Goal: Task Accomplishment & Management: Manage account settings

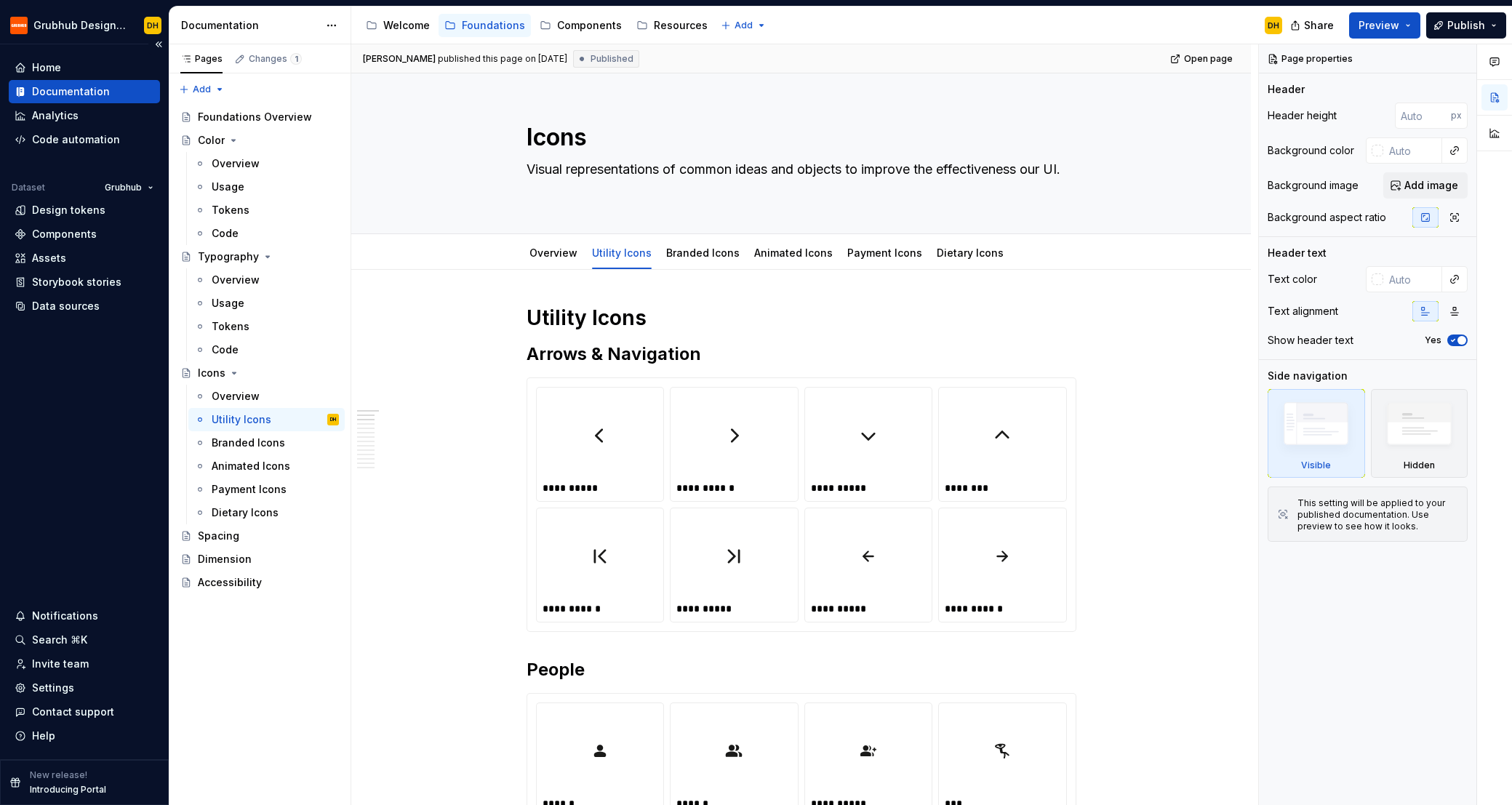
type textarea "*"
drag, startPoint x: 55, startPoint y: 664, endPoint x: 46, endPoint y: 662, distance: 9.2
click at [55, 664] on div "Invite team" at bounding box center [60, 664] width 56 height 14
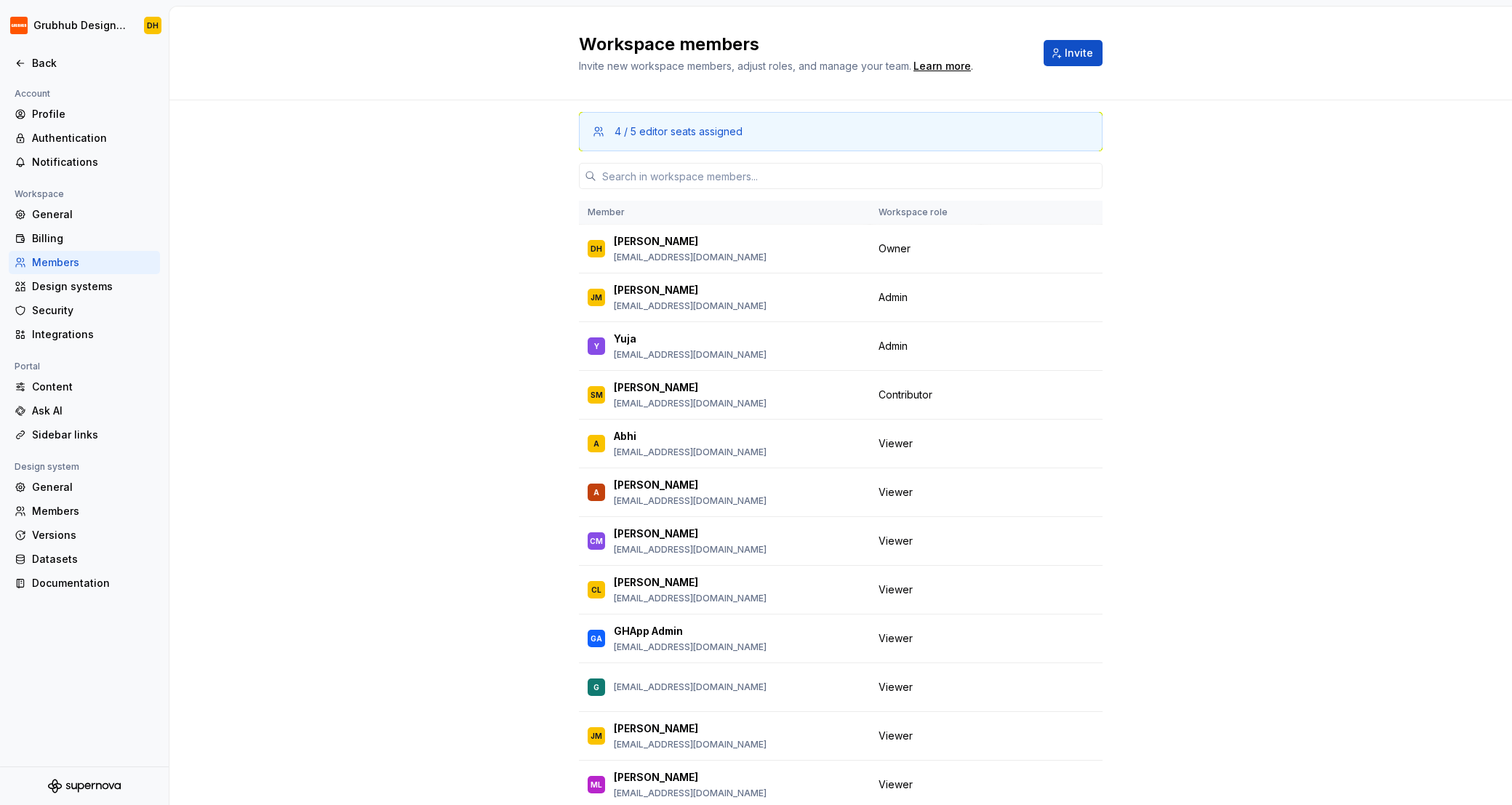
scroll to position [94, 0]
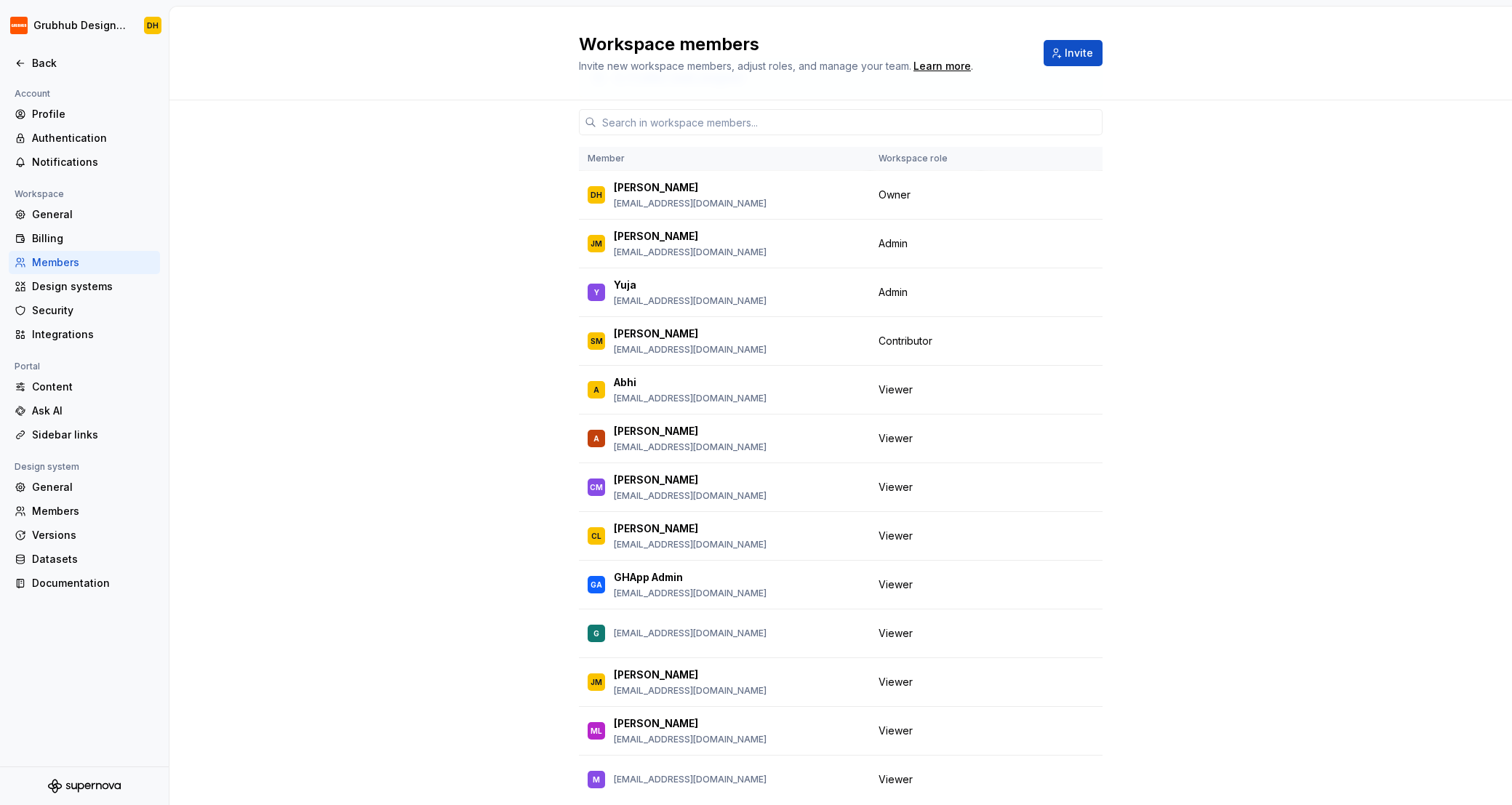
scroll to position [94, 0]
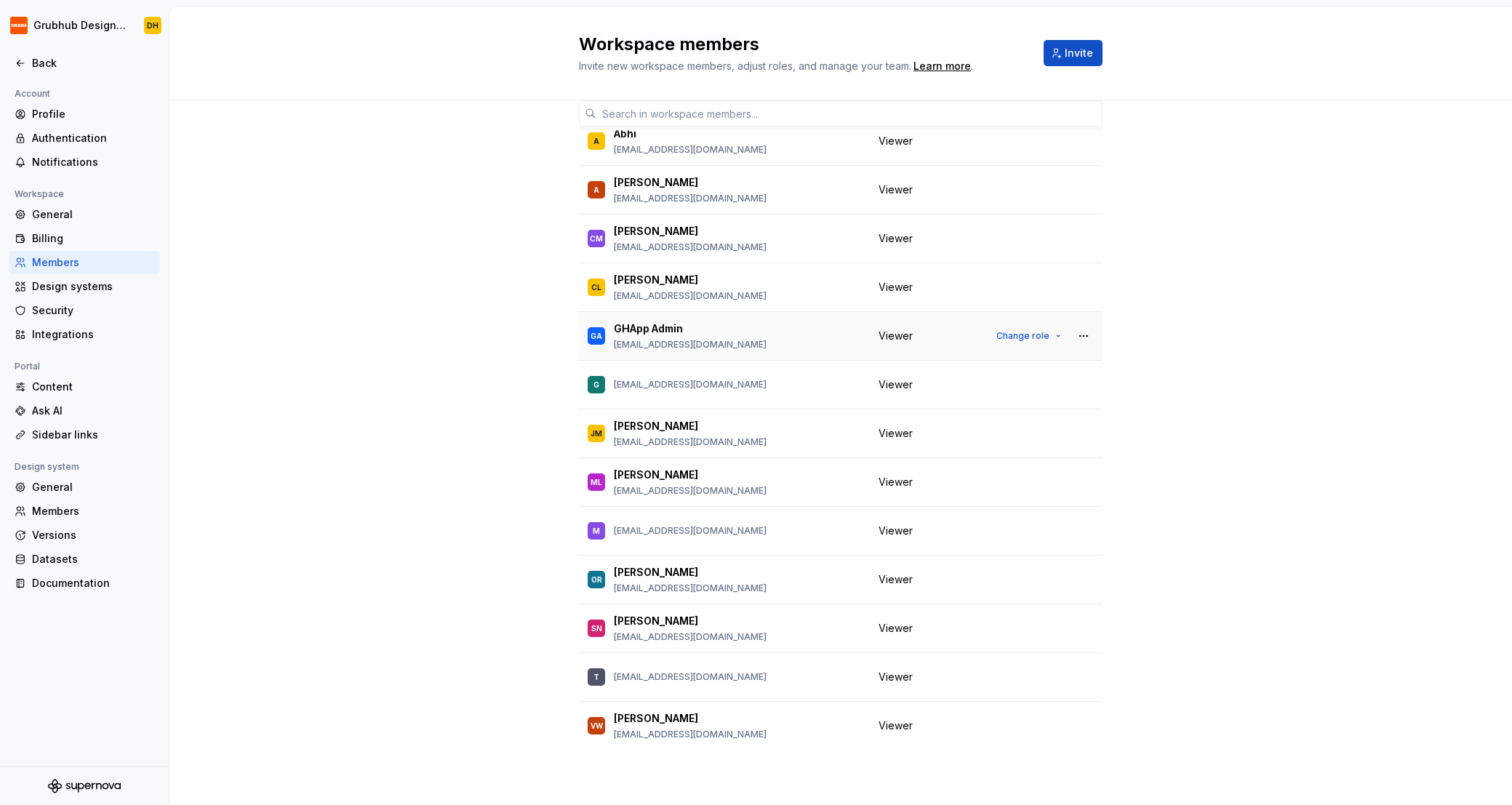
scroll to position [176, 0]
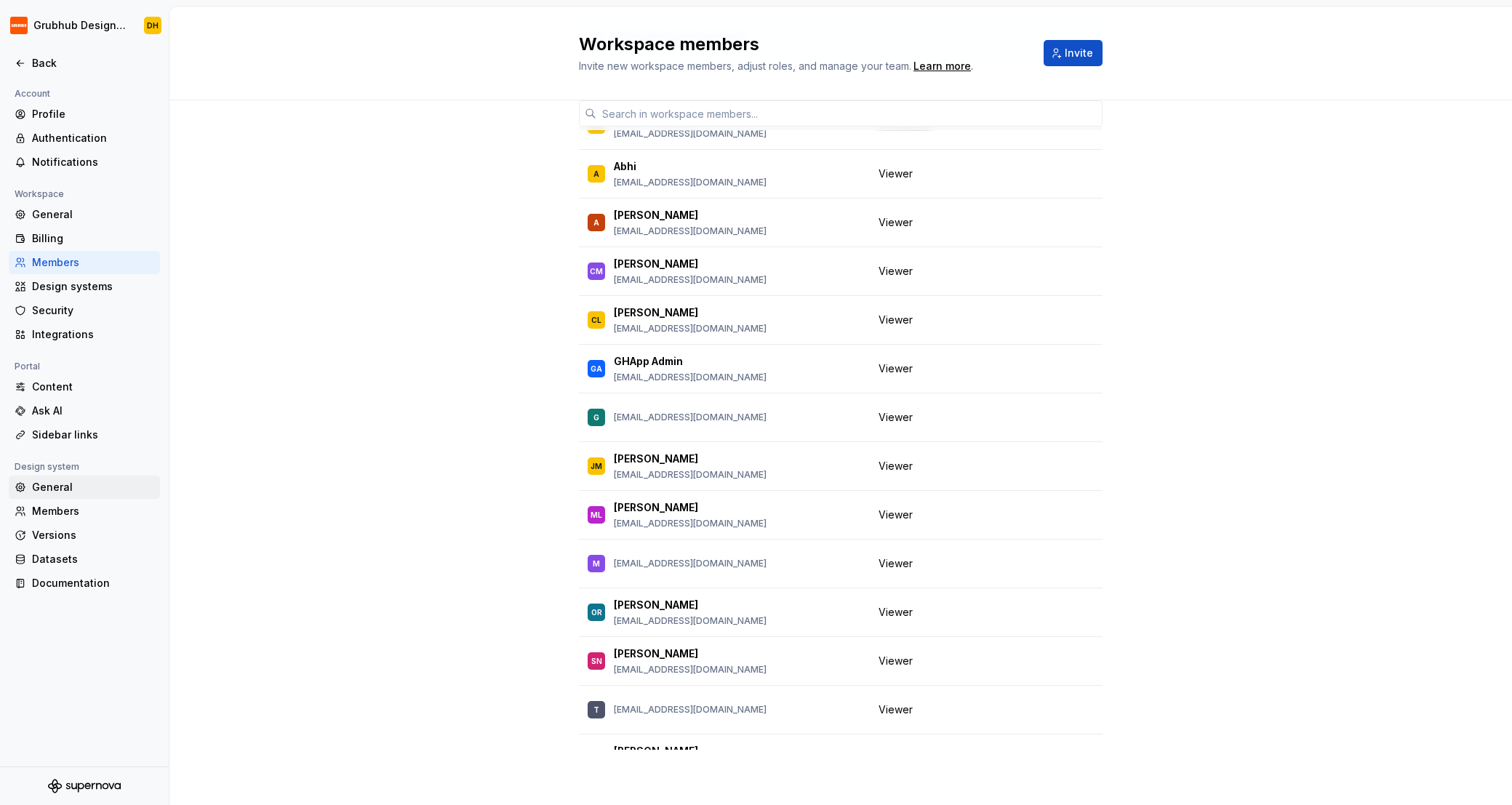
click at [63, 488] on div "General" at bounding box center [93, 487] width 122 height 14
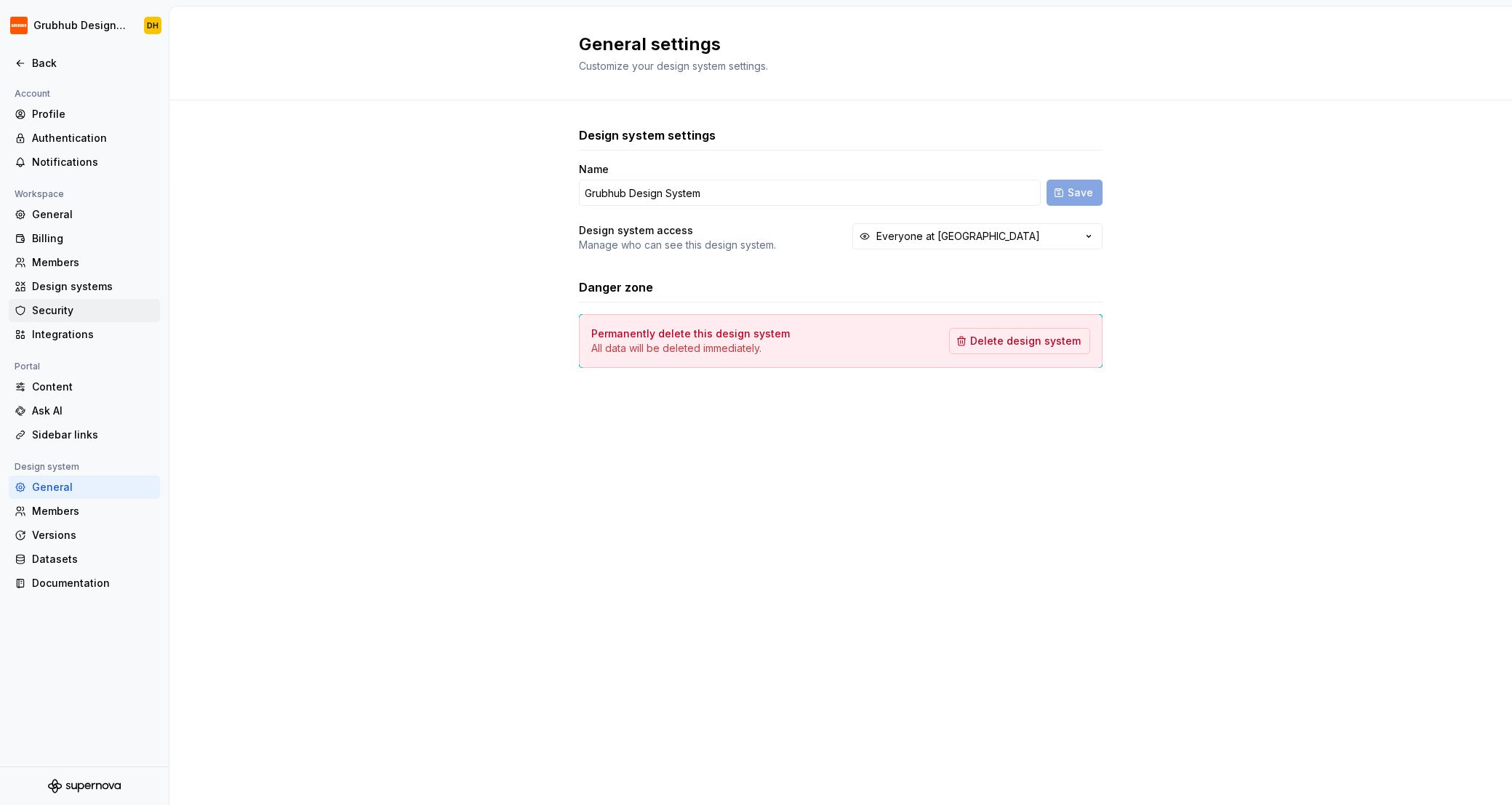
click at [57, 314] on div "Security" at bounding box center [93, 310] width 122 height 14
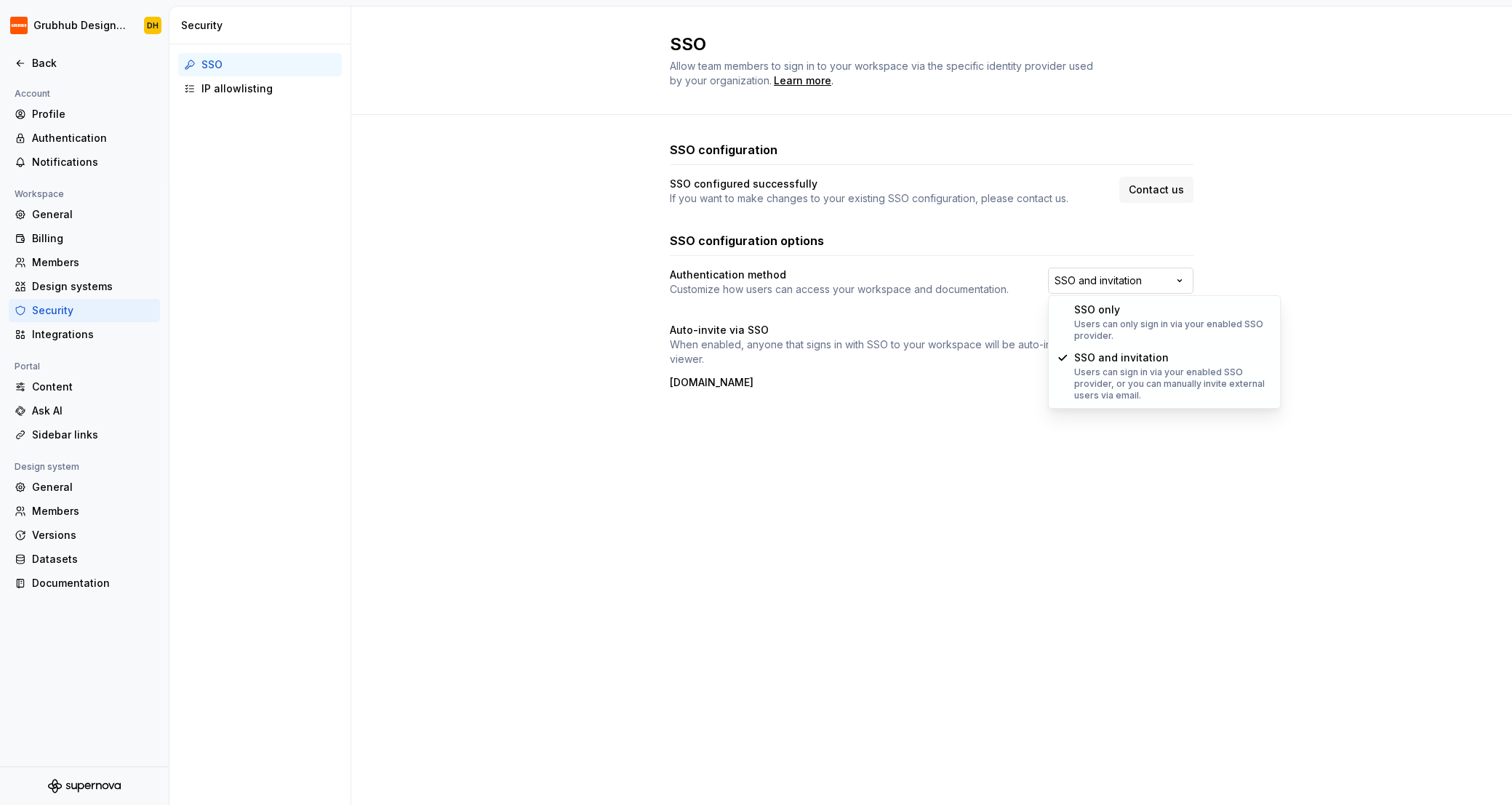
click at [1139, 282] on html "Grubhub Design System DH Back Account Profile Authentication Notifications Work…" at bounding box center [756, 402] width 1512 height 805
click at [1439, 251] on html "Grubhub Design System DH Back Account Profile Authentication Notifications Work…" at bounding box center [756, 402] width 1512 height 805
click at [21, 61] on icon at bounding box center [20, 63] width 12 height 12
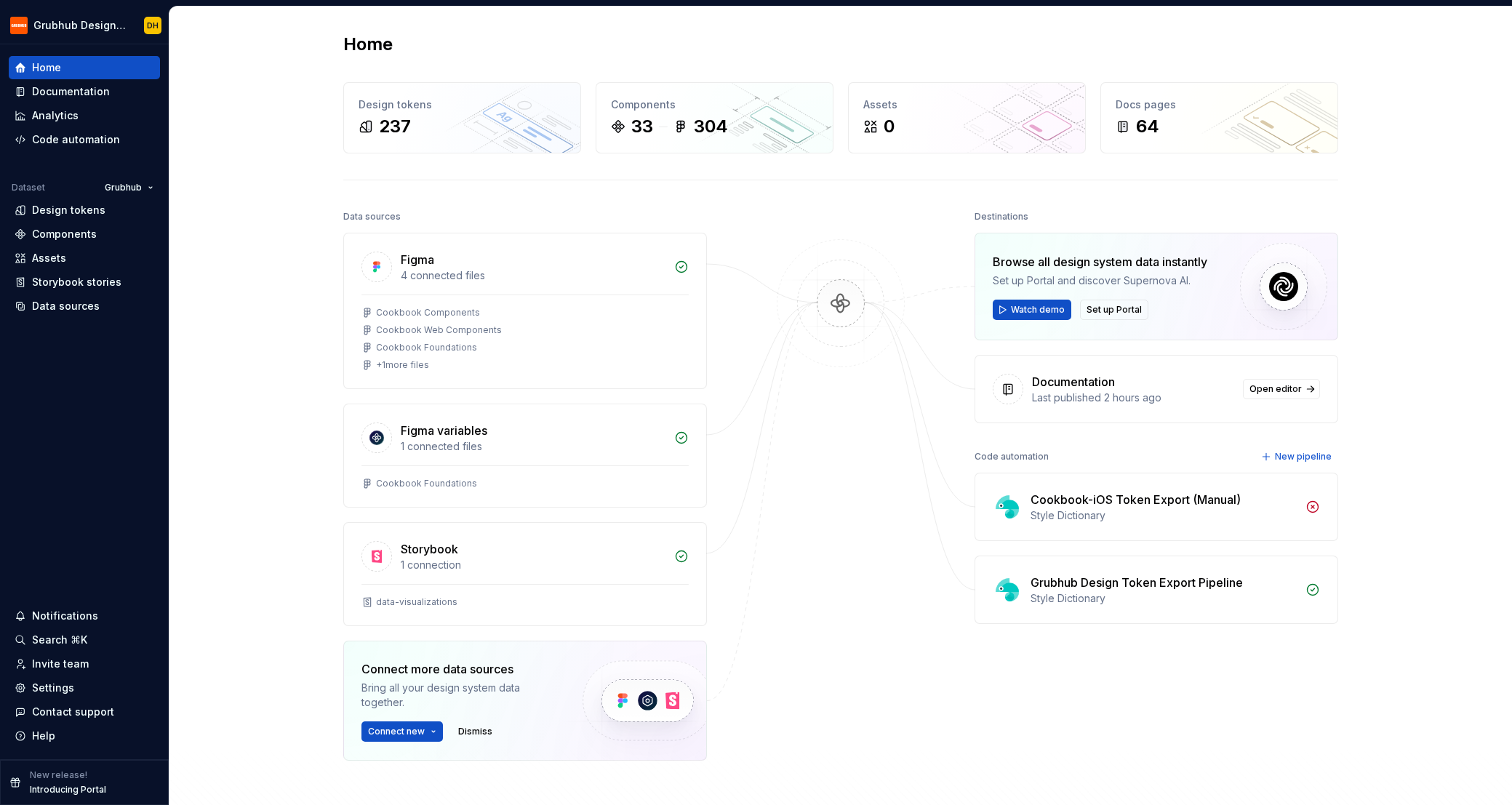
click at [844, 302] on img at bounding box center [841, 318] width 141 height 158
click at [83, 233] on div "Components" at bounding box center [64, 234] width 64 height 14
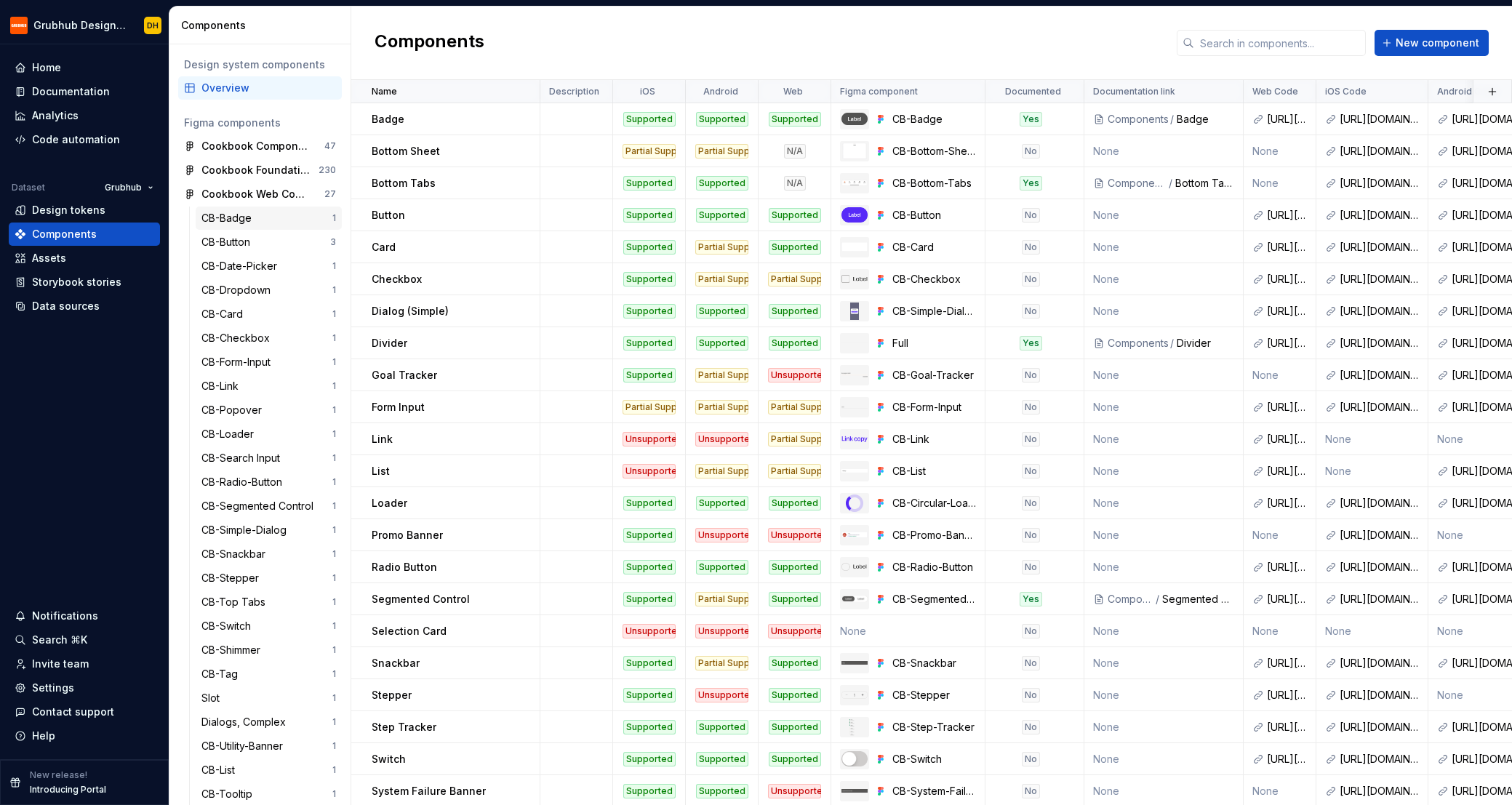
scroll to position [15, 0]
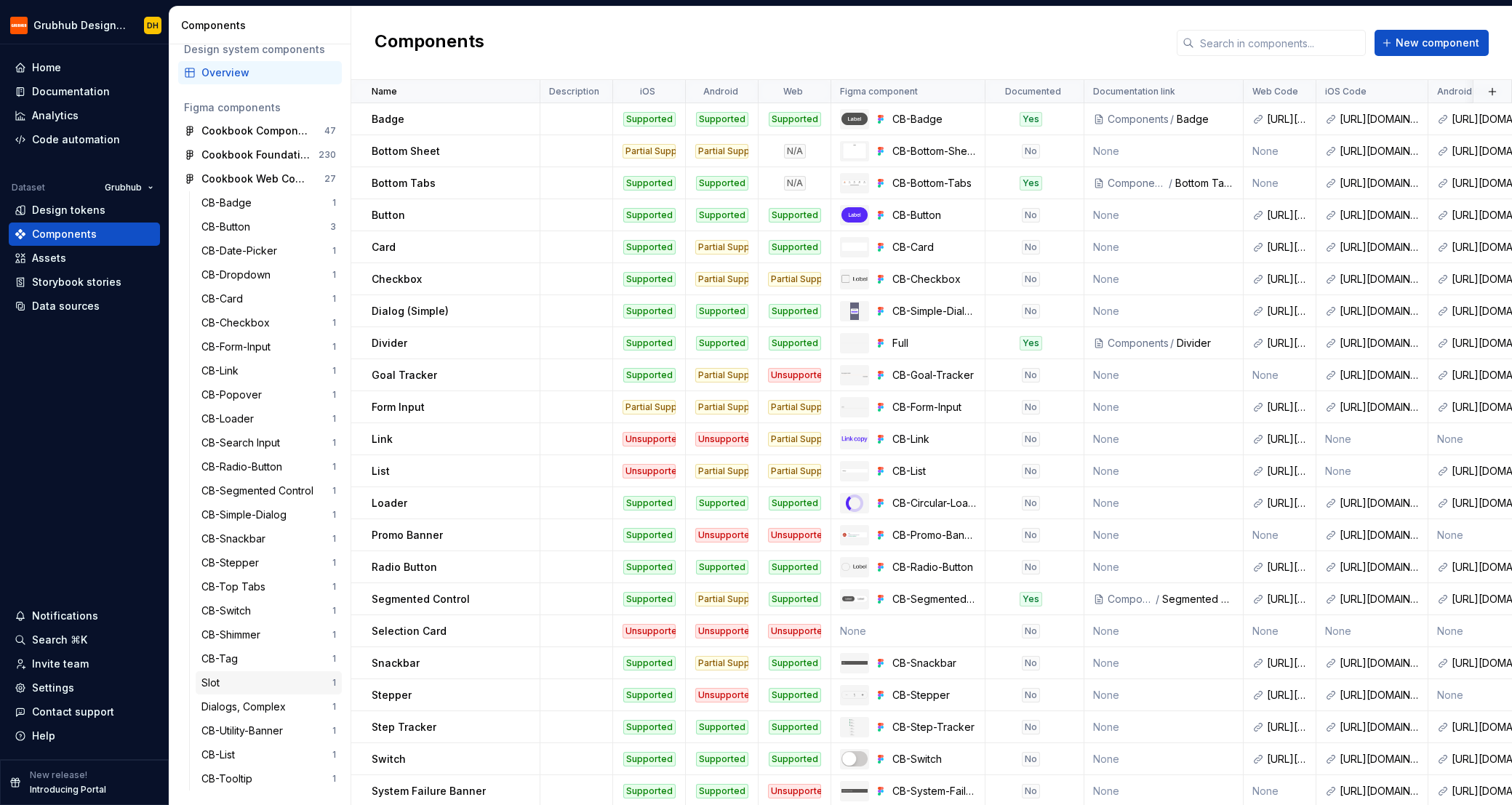
click at [226, 674] on div "Slot 1" at bounding box center [269, 683] width 147 height 23
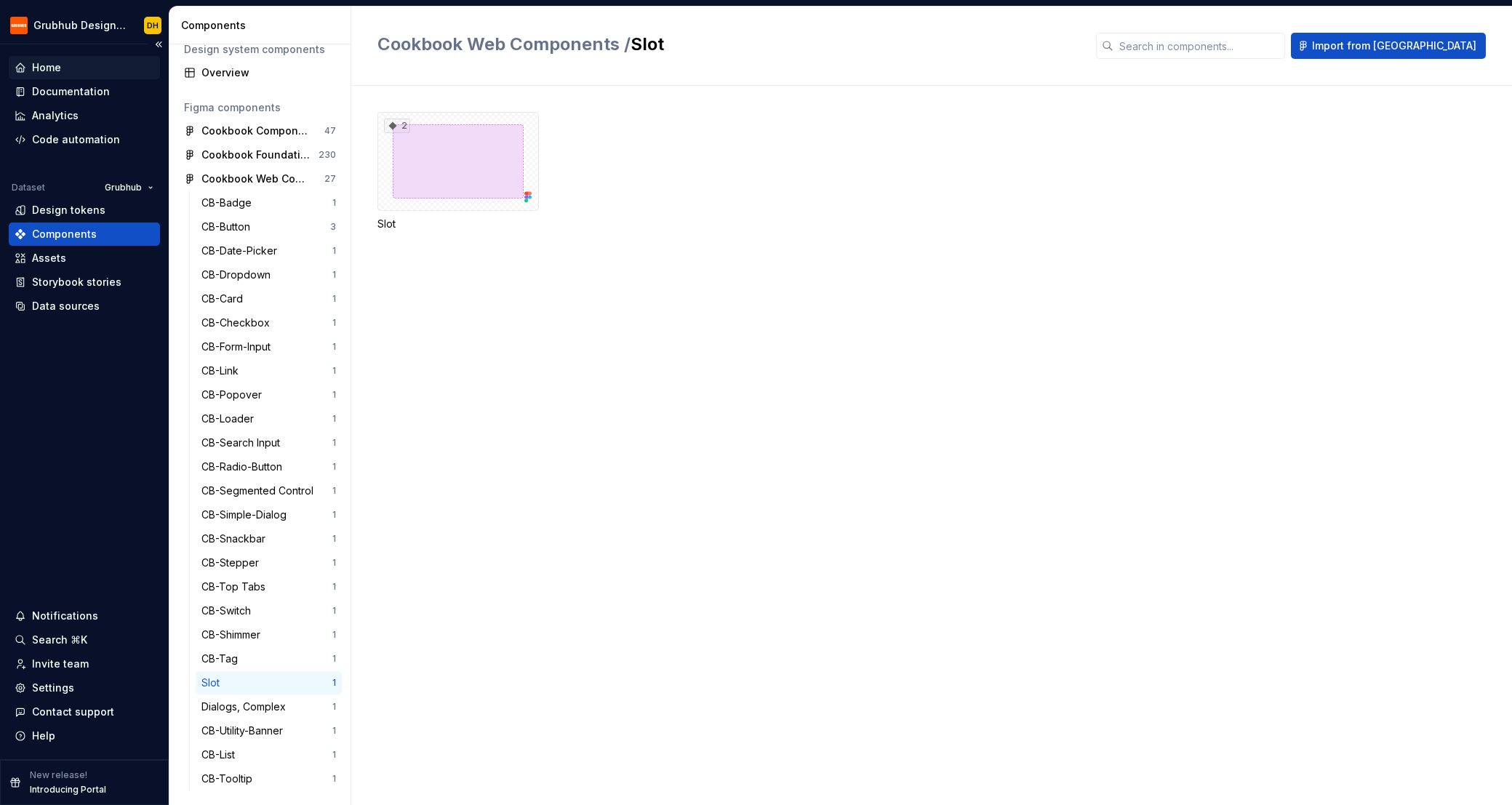
click at [38, 64] on div "Home" at bounding box center [46, 68] width 29 height 14
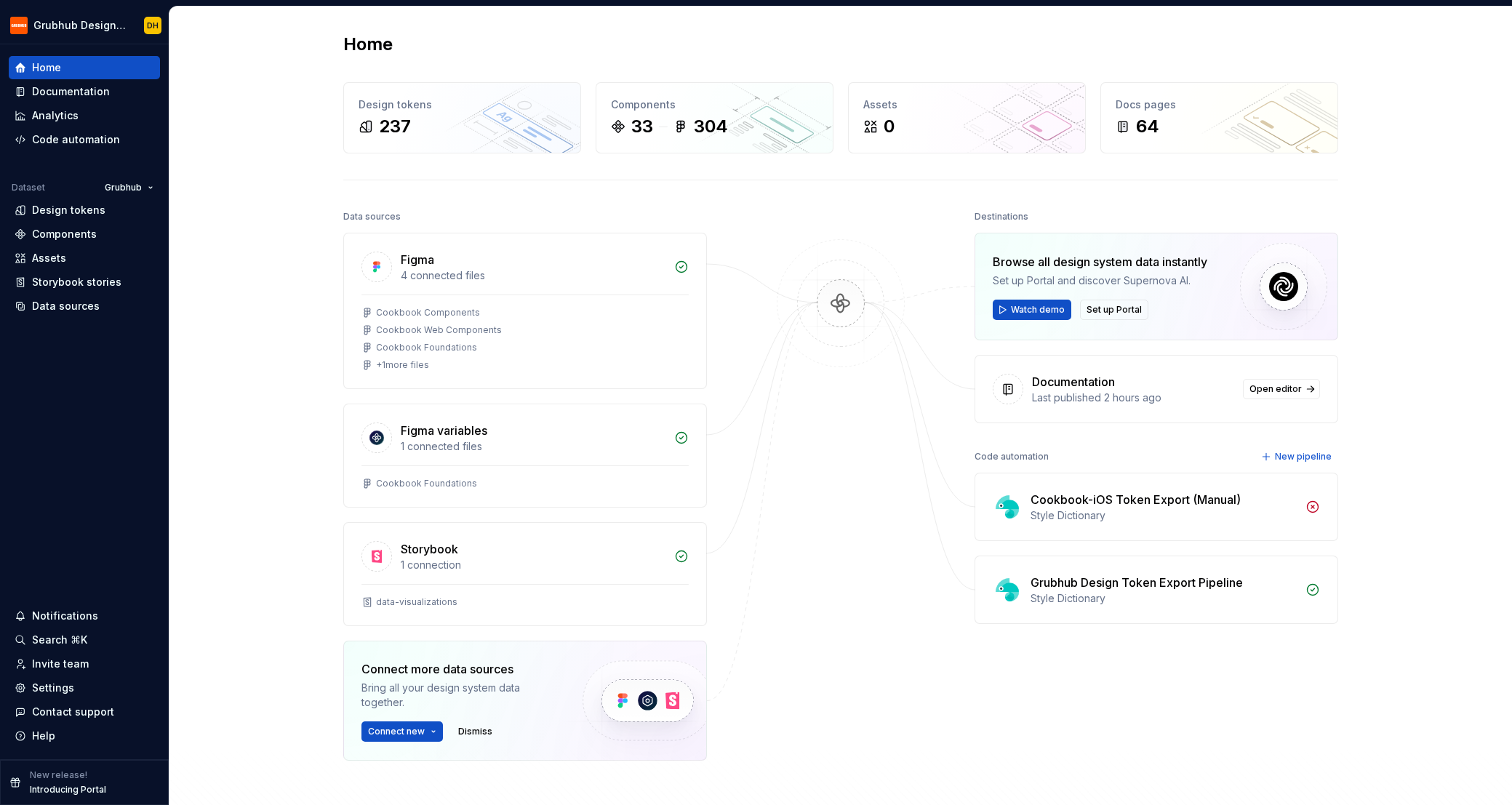
drag, startPoint x: 1267, startPoint y: 29, endPoint x: 1280, endPoint y: 14, distance: 19.8
click at [1267, 30] on div "Home Design tokens 237 Components 33 304 Assets 0 Docs pages 64 Data sources Fi…" at bounding box center [841, 462] width 1047 height 911
click at [70, 664] on div "Invite team" at bounding box center [60, 664] width 56 height 14
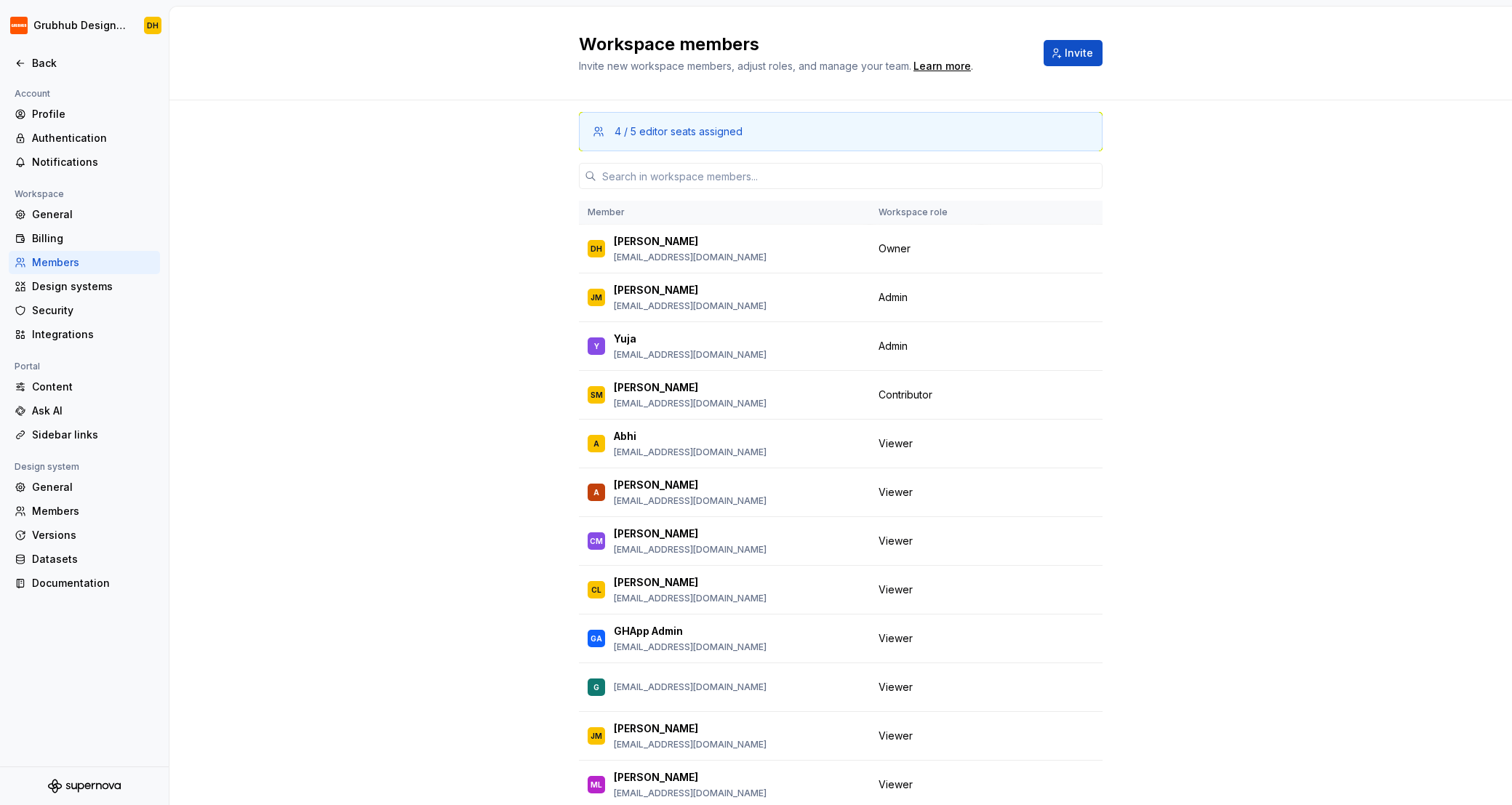
drag, startPoint x: 1413, startPoint y: 449, endPoint x: 1367, endPoint y: 445, distance: 46.2
click at [1353, 447] on div "4 / 5 editor seats assigned Member Workspace role DH Dale Humphries dhumphries@…" at bounding box center [841, 499] width 1342 height 799
drag, startPoint x: 1368, startPoint y: 445, endPoint x: 1293, endPoint y: 494, distance: 89.6
click at [1366, 445] on div "4 / 5 editor seats assigned Member Workspace role DH Dale Humphries dhumphries@…" at bounding box center [841, 499] width 1342 height 799
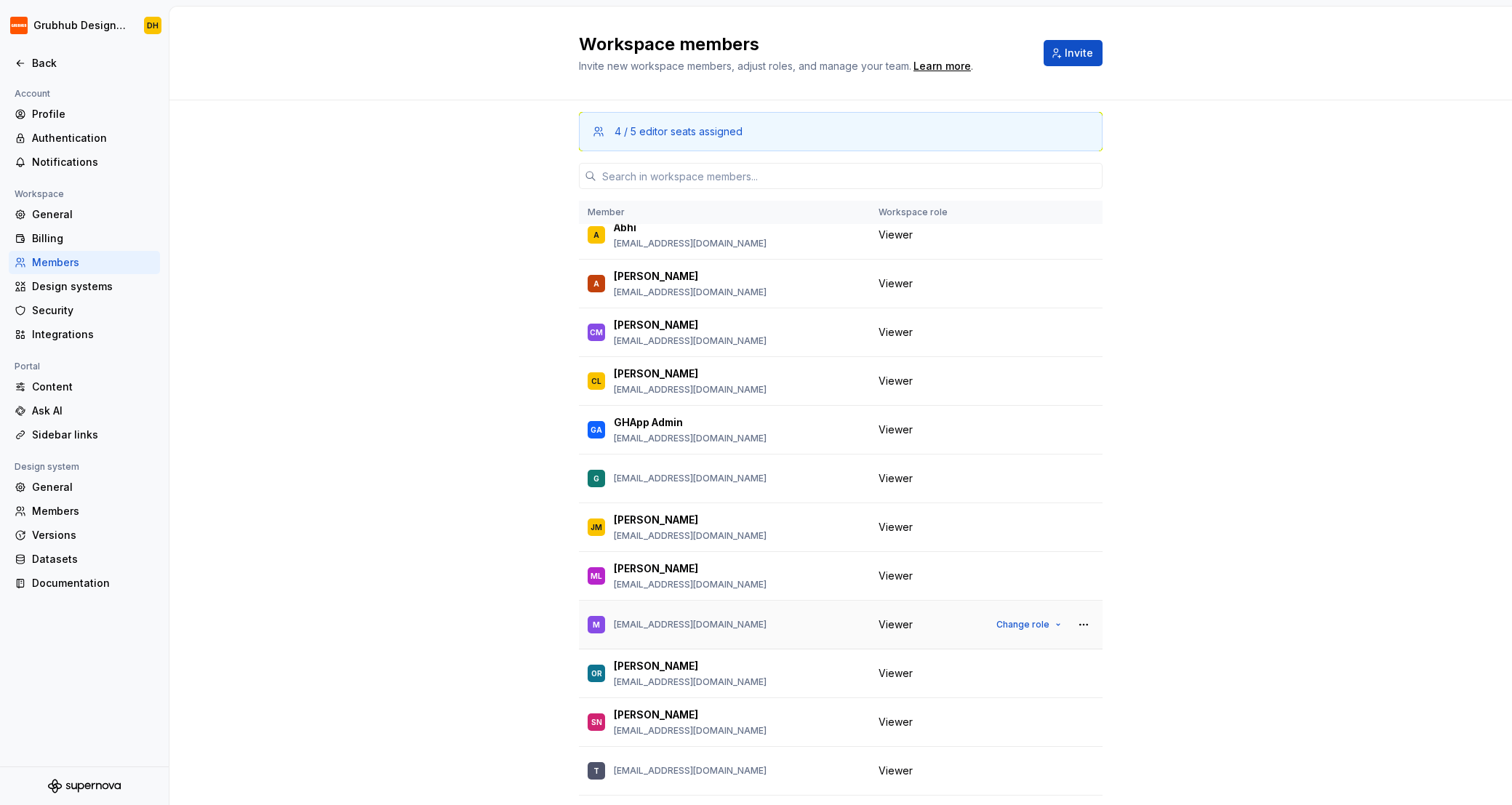
scroll to position [94, 0]
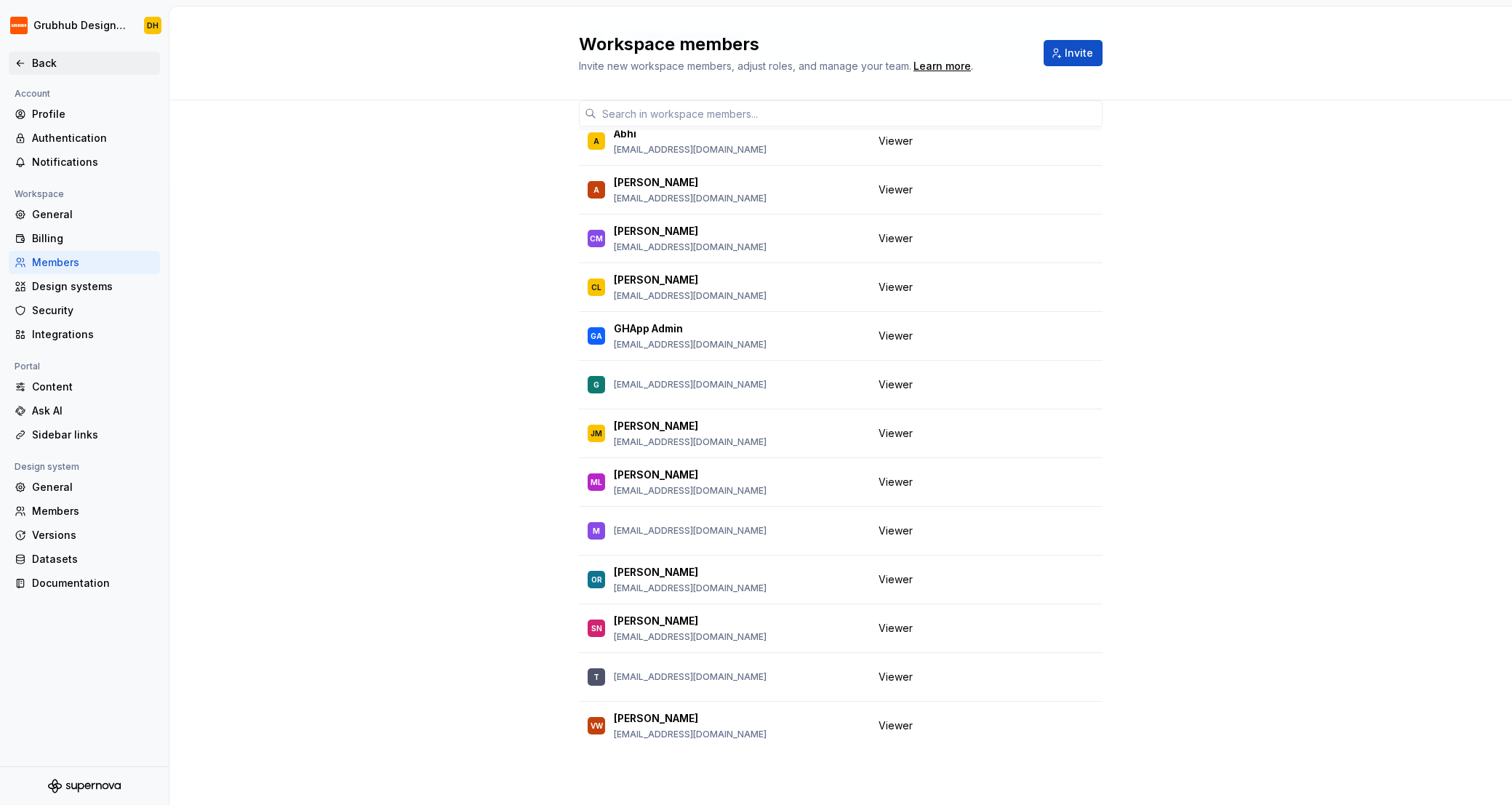
click at [13, 54] on div "Back" at bounding box center [84, 63] width 151 height 23
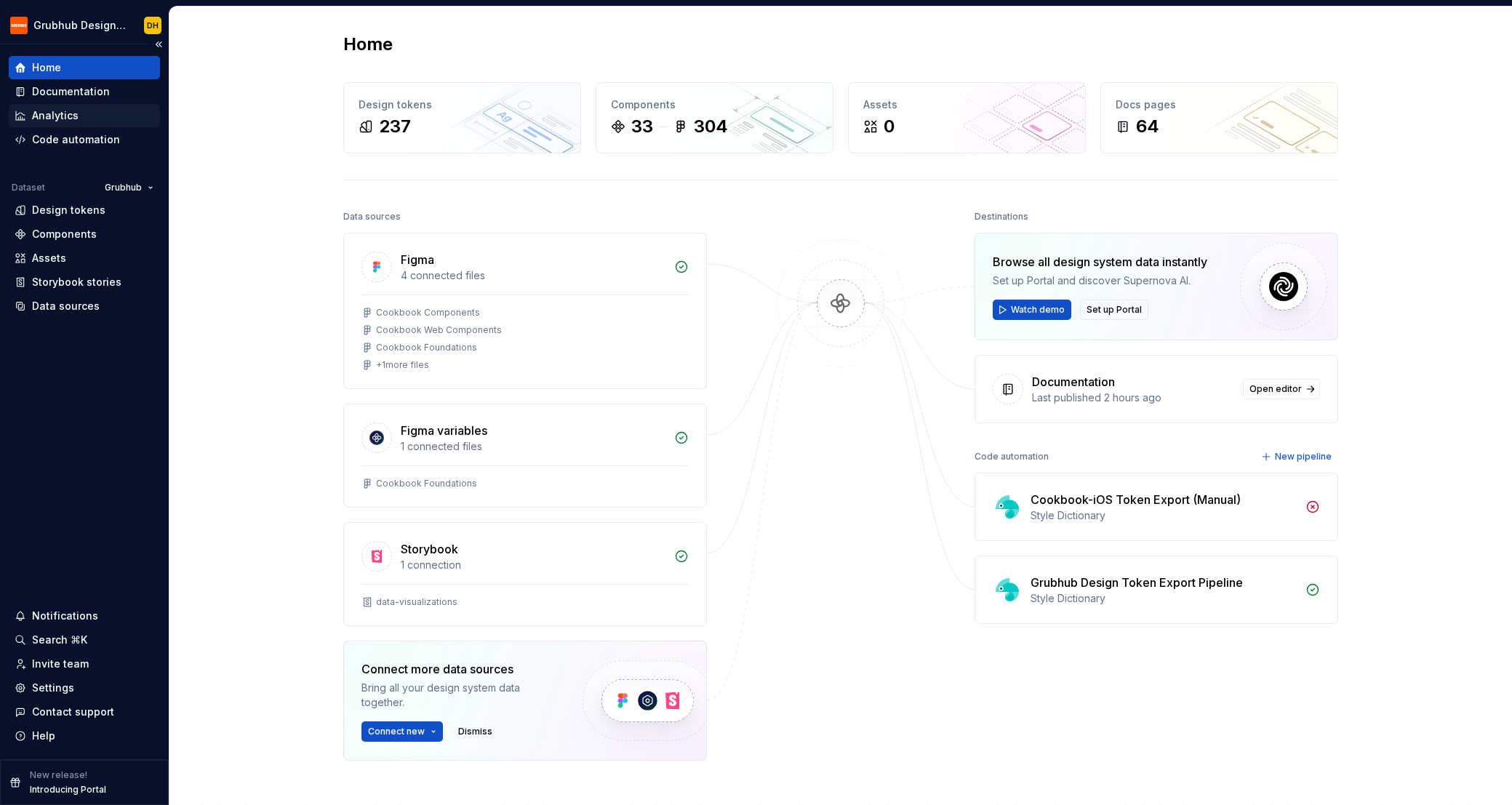
click at [81, 122] on div "Analytics" at bounding box center [84, 115] width 139 height 14
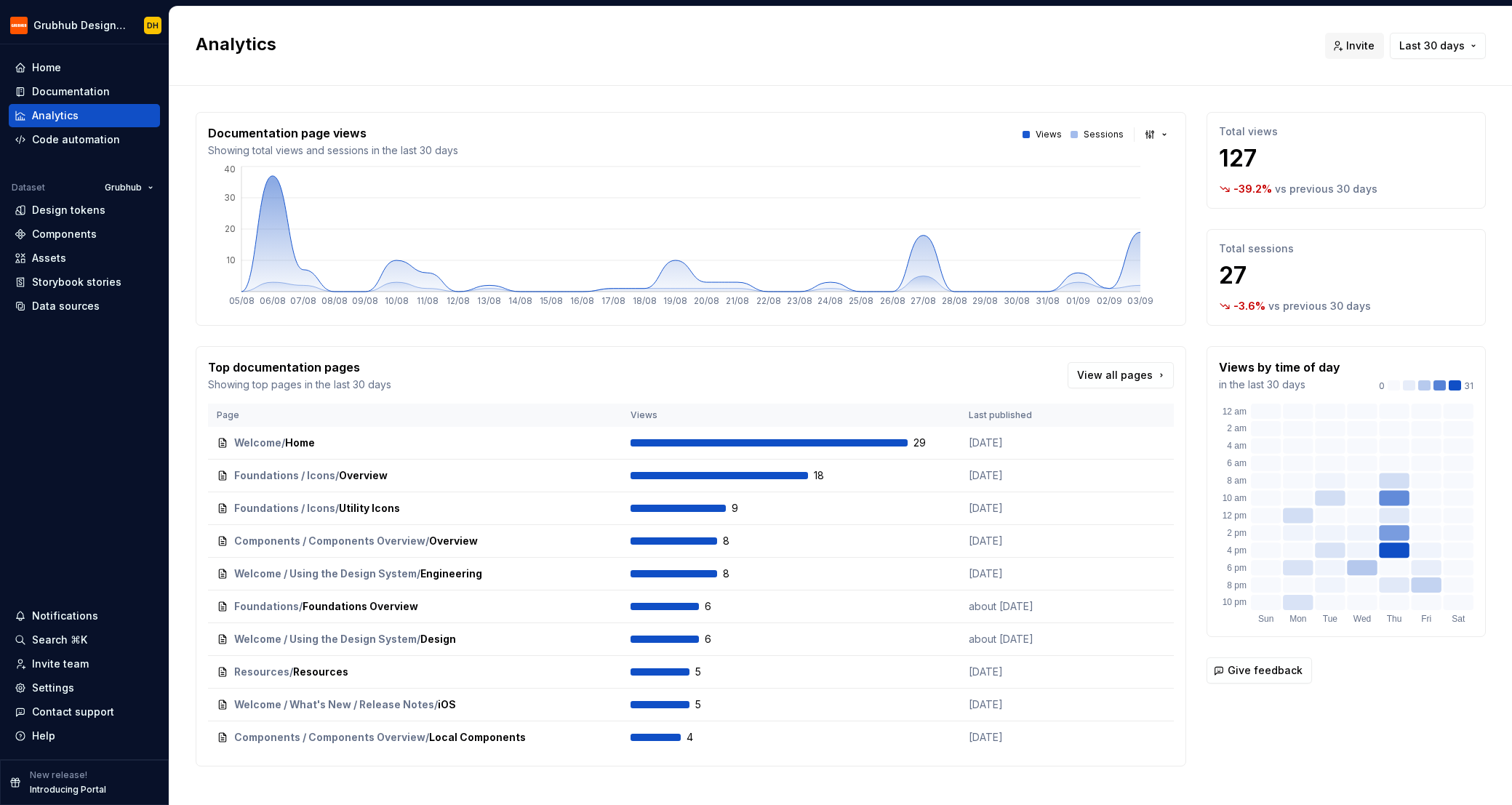
click at [1174, 221] on div "Documentation page views Showing total views and sessions in the last 30 days V…" at bounding box center [691, 218] width 991 height 214
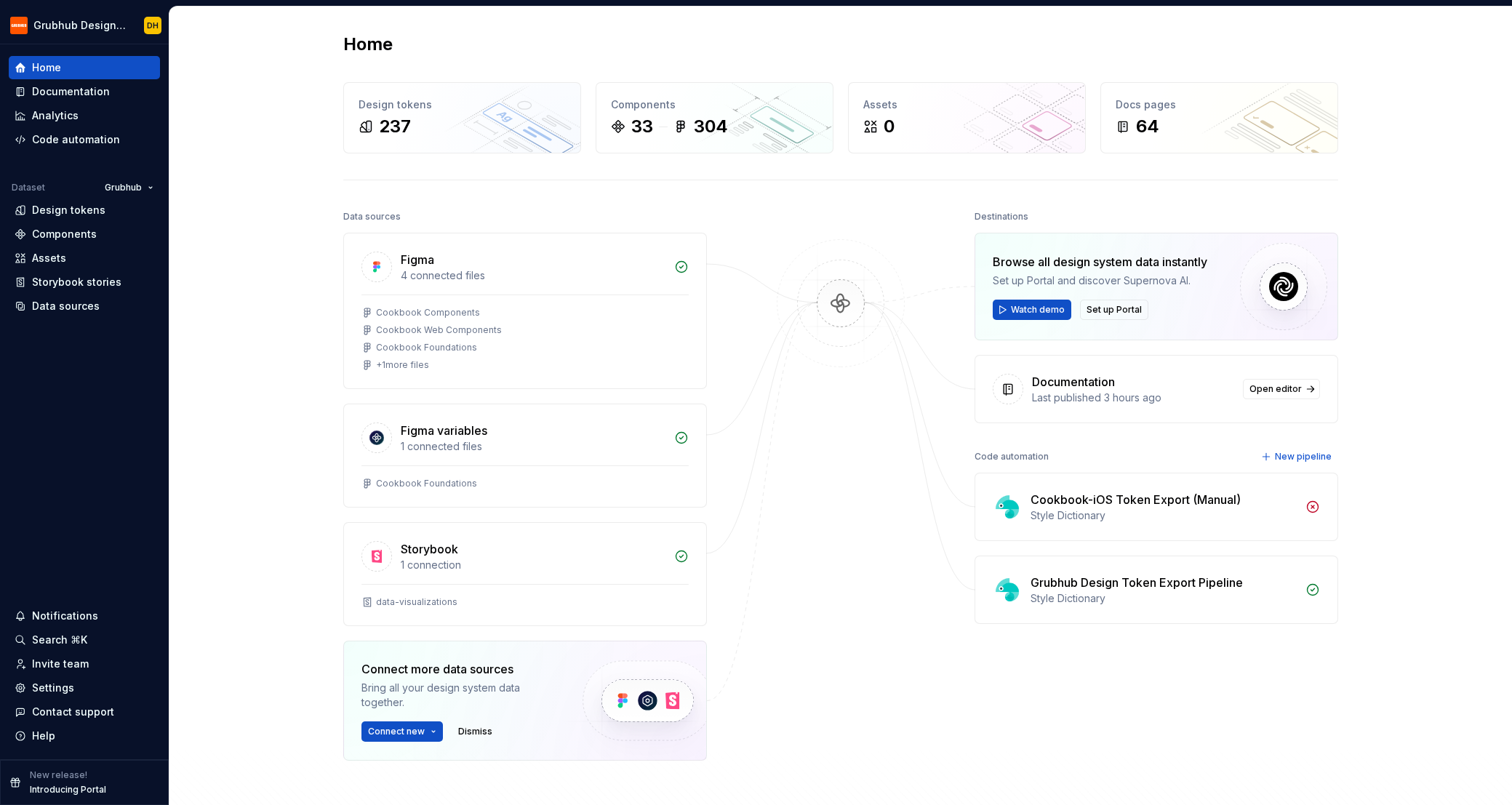
click at [840, 305] on img at bounding box center [841, 318] width 141 height 158
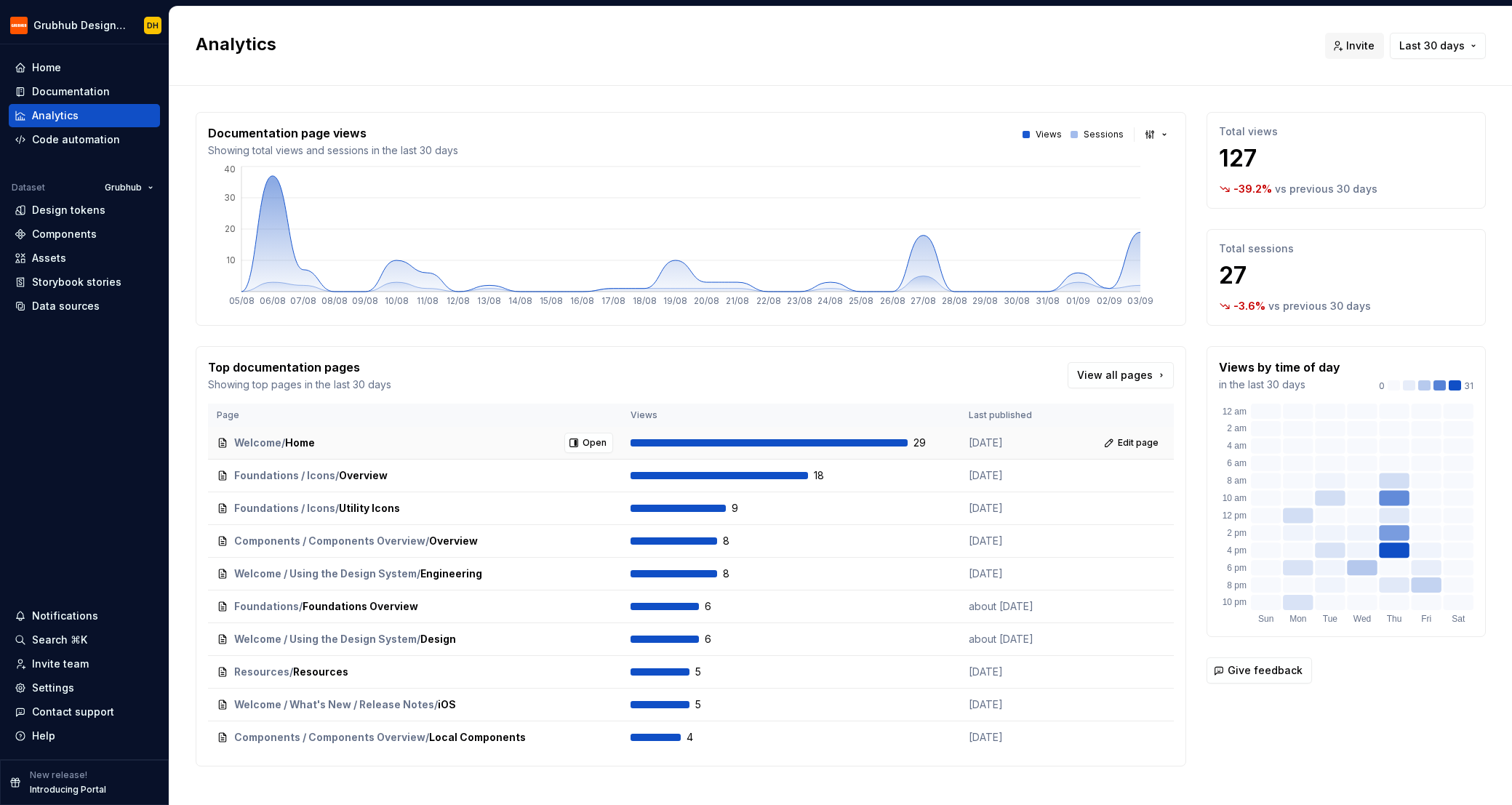
drag, startPoint x: 985, startPoint y: 447, endPoint x: 970, endPoint y: 447, distance: 15.0
click at [979, 447] on p "[DATE]" at bounding box center [1023, 443] width 109 height 14
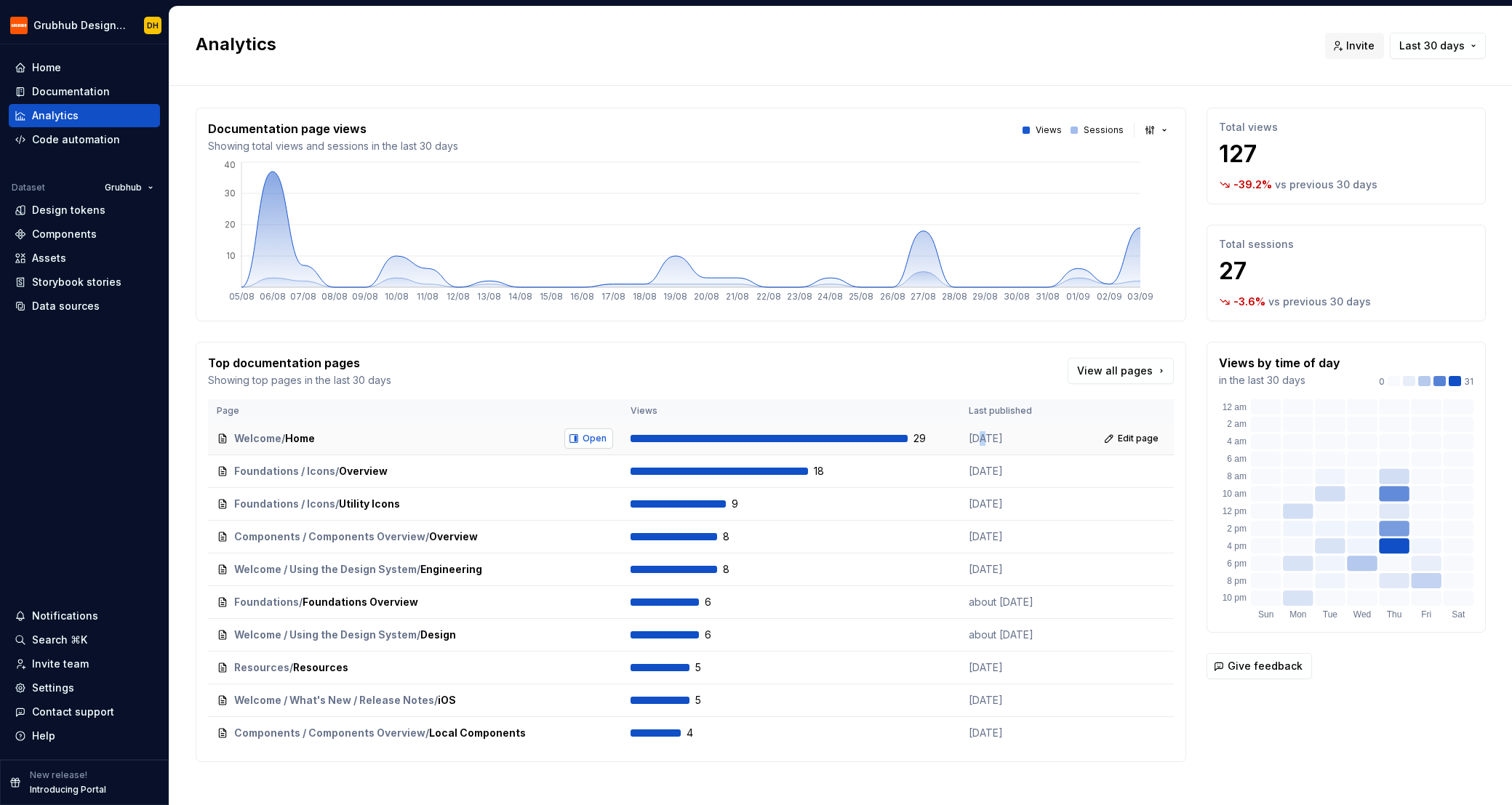
click at [580, 443] on button "Open" at bounding box center [589, 438] width 49 height 21
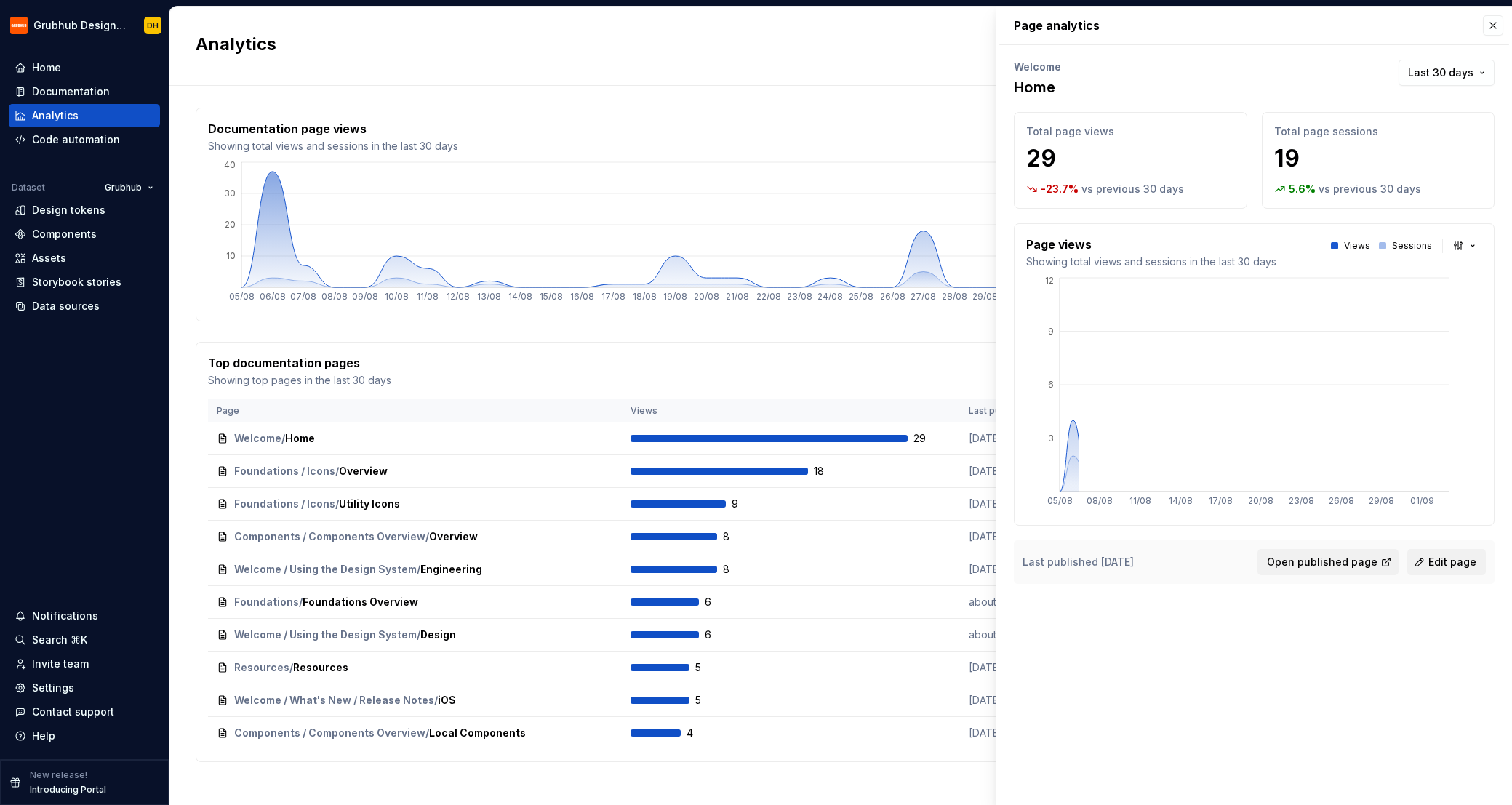
click at [0, 0] on span "Open" at bounding box center [0, 0] width 0 height 0
click at [1493, 26] on button "button" at bounding box center [1492, 25] width 21 height 21
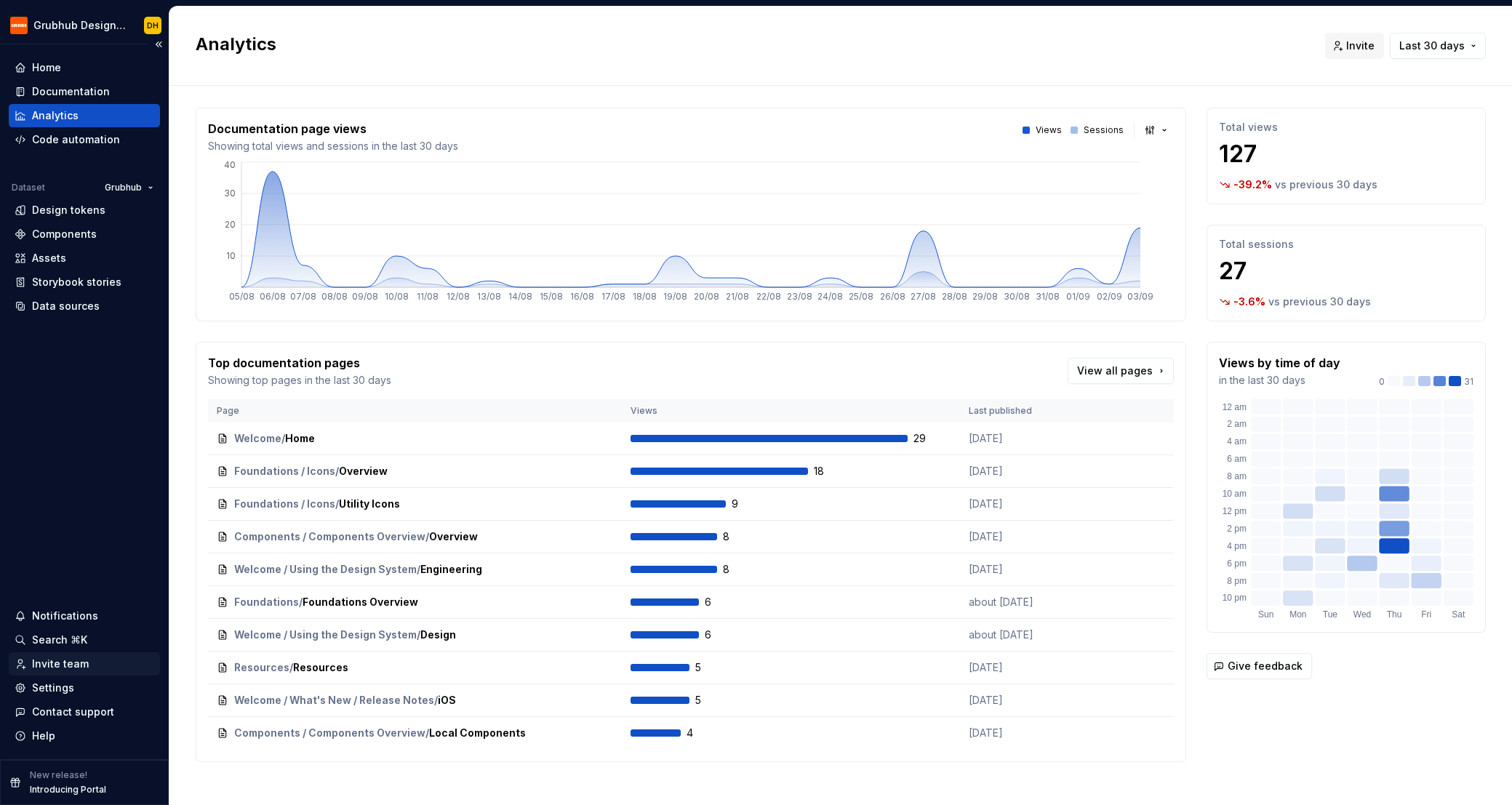
click at [55, 652] on div "Invite team" at bounding box center [84, 664] width 151 height 23
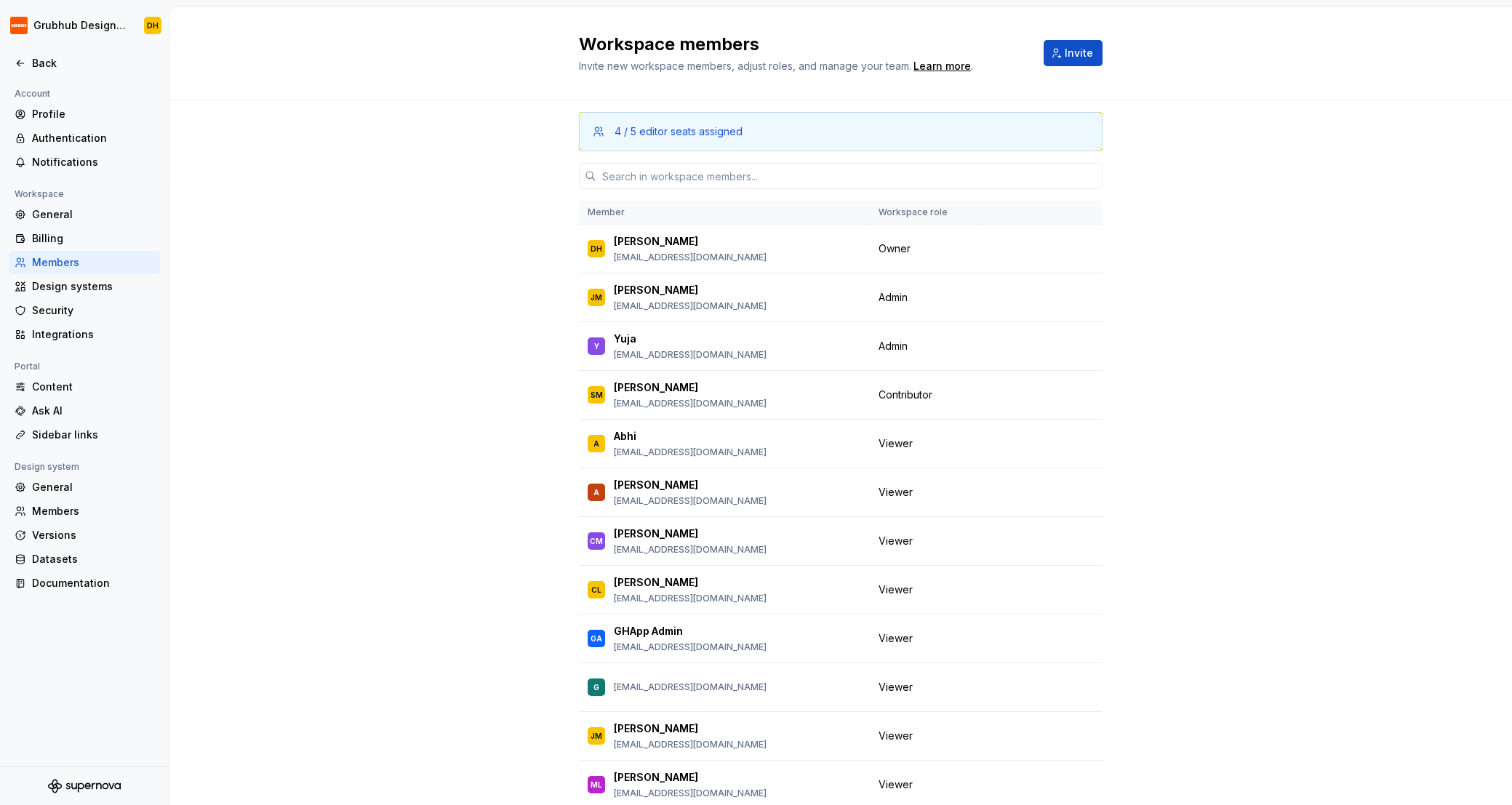
click at [55, 660] on div "Account Profile Authentication Notifications Workspace General Billing Members …" at bounding box center [84, 425] width 169 height 682
click at [64, 306] on div "Security" at bounding box center [93, 310] width 122 height 14
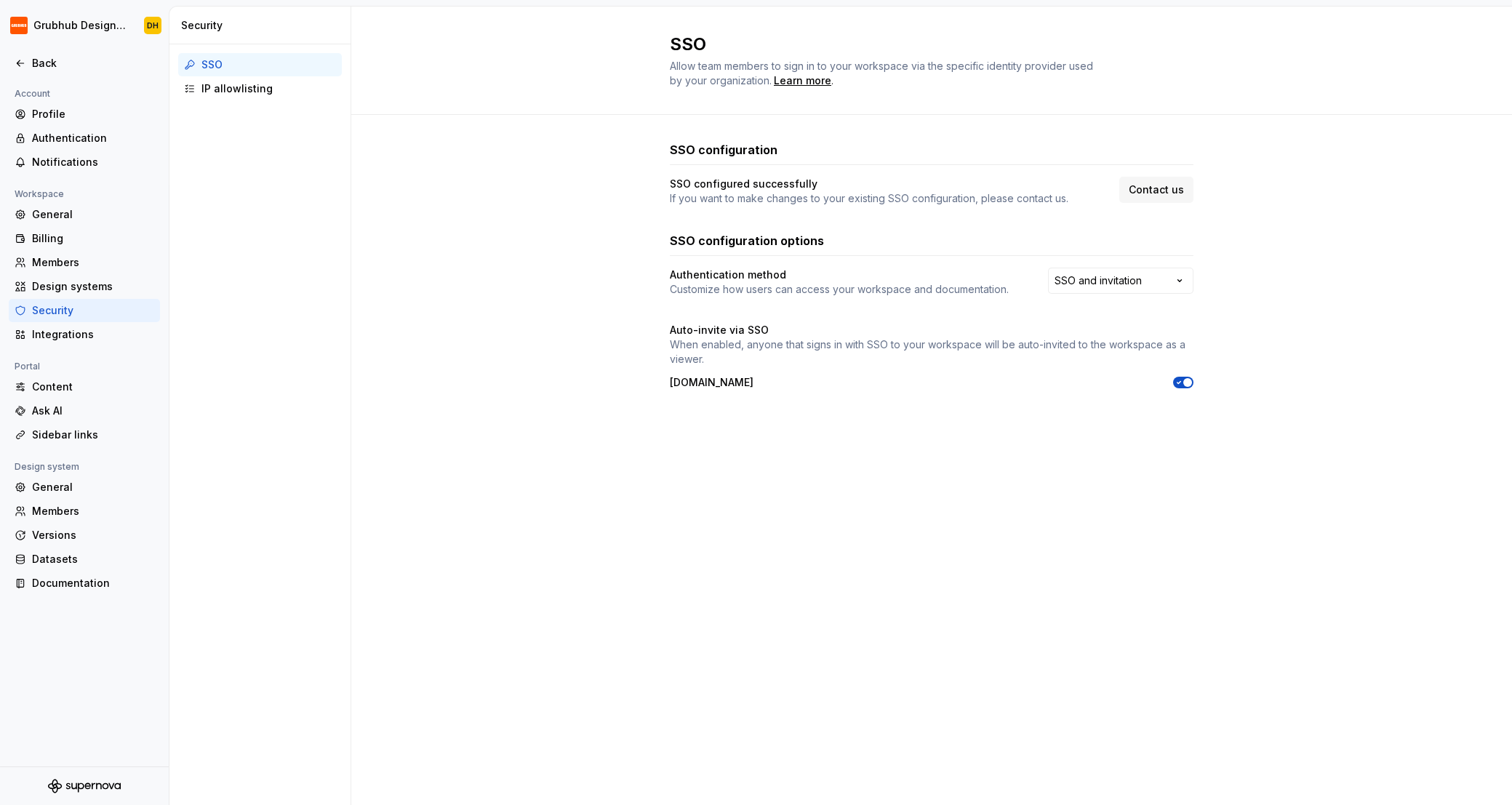
drag, startPoint x: 1178, startPoint y: 379, endPoint x: 1178, endPoint y: 387, distance: 8.0
click at [1178, 380] on icon "button" at bounding box center [1179, 382] width 12 height 9
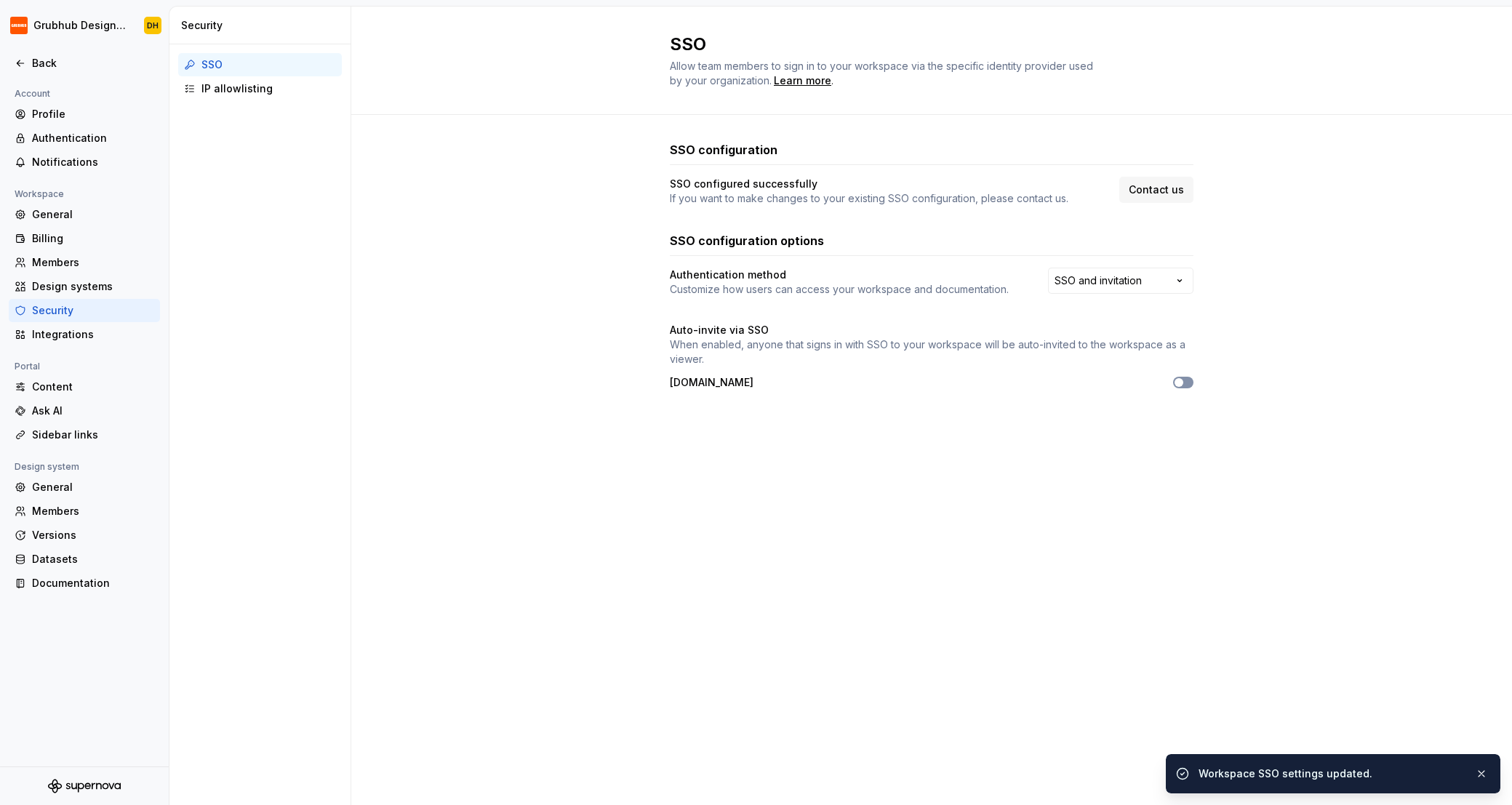
click at [1183, 381] on icon "button" at bounding box center [1179, 382] width 12 height 9
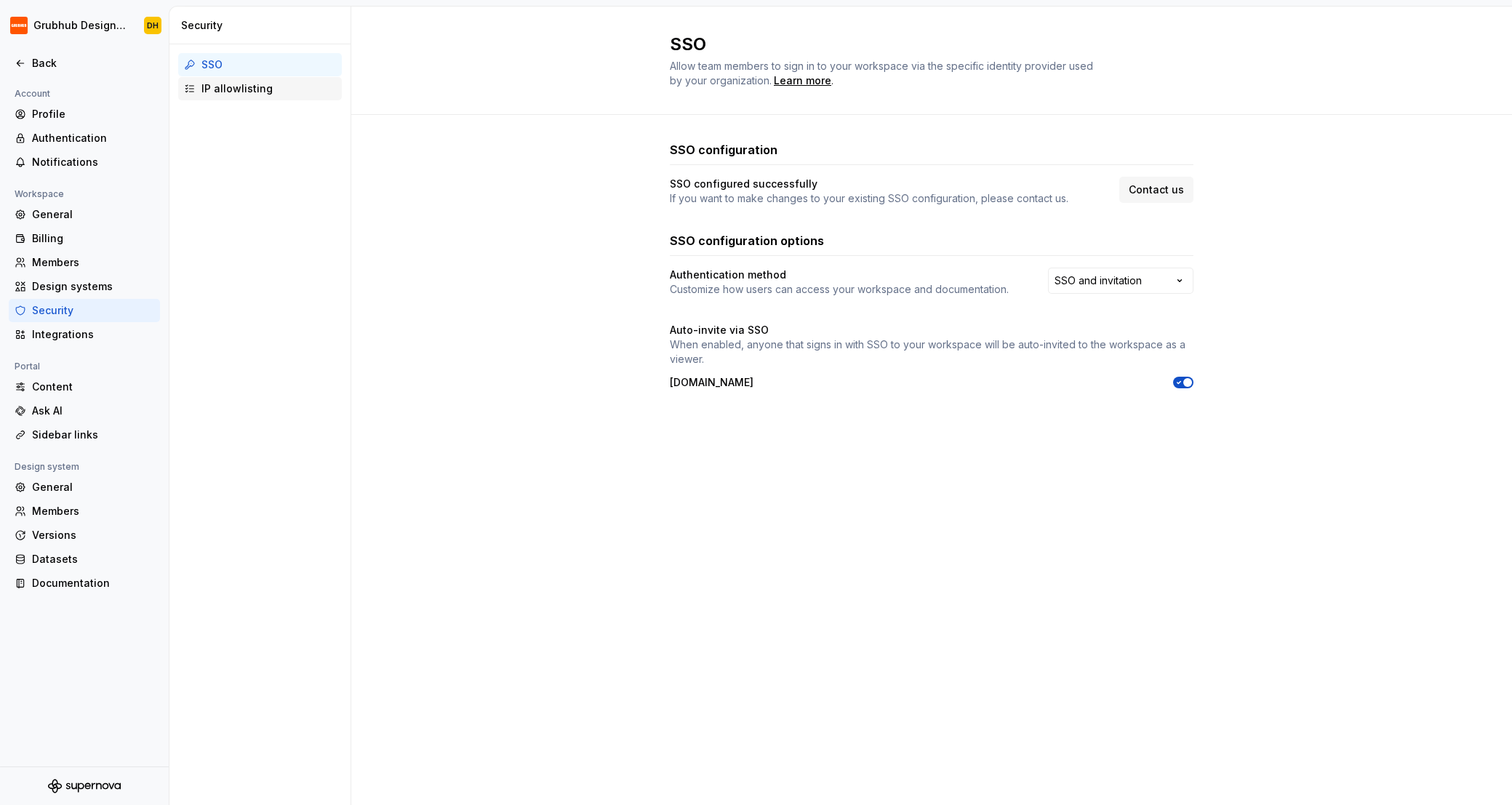
click at [208, 81] on div "IP allowlisting" at bounding box center [268, 88] width 135 height 14
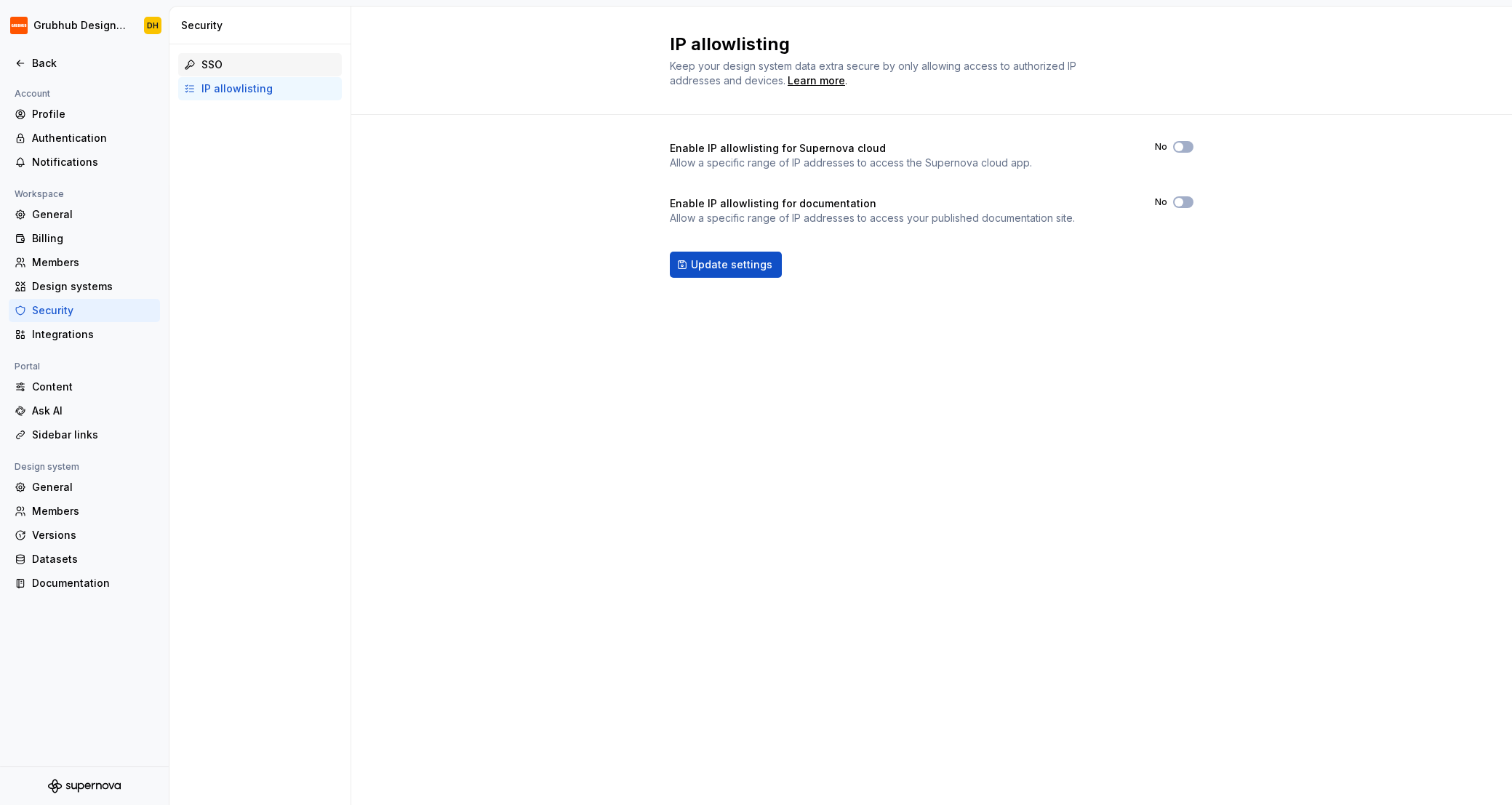
click at [244, 61] on div "SSO" at bounding box center [268, 64] width 135 height 14
